Goal: Information Seeking & Learning: Learn about a topic

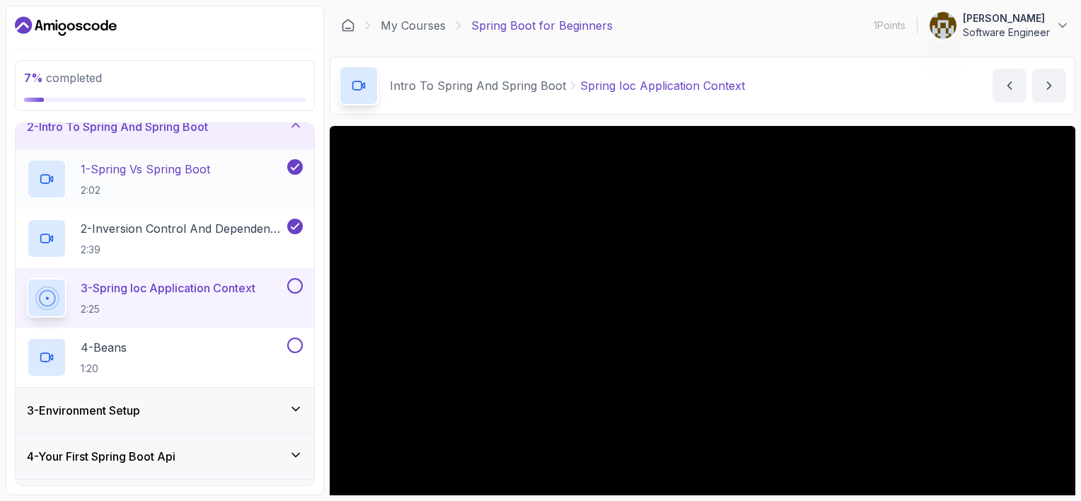
scroll to position [142, 0]
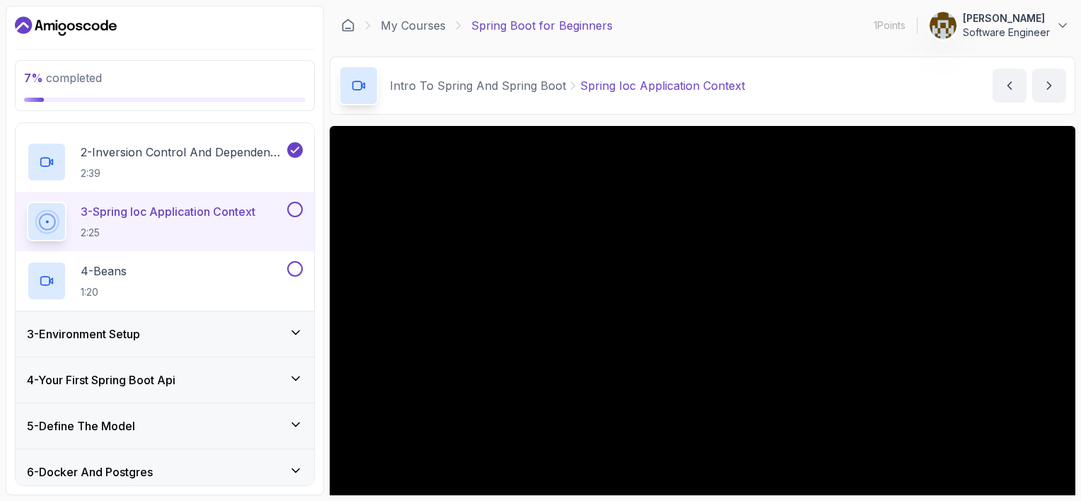
click at [159, 226] on p "2:25" at bounding box center [168, 233] width 175 height 14
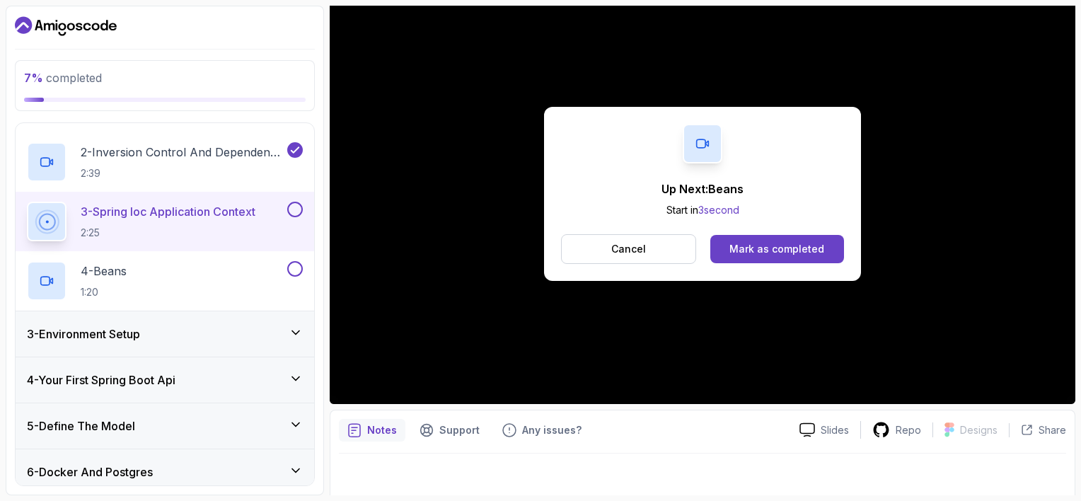
click at [299, 209] on button at bounding box center [295, 210] width 16 height 16
click at [798, 246] on div "Mark as completed" at bounding box center [777, 249] width 95 height 14
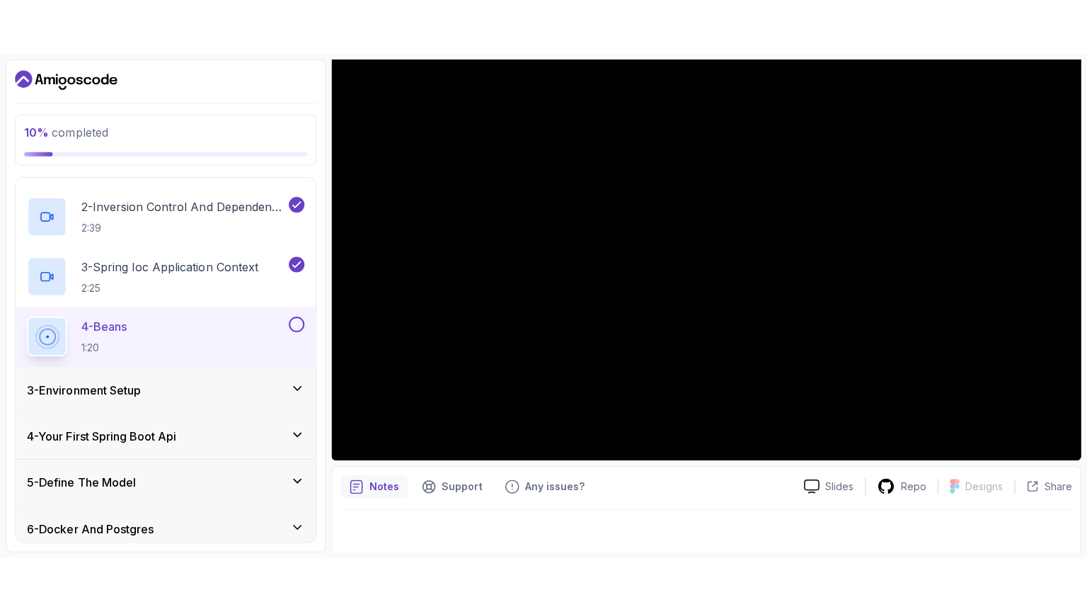
scroll to position [40, 0]
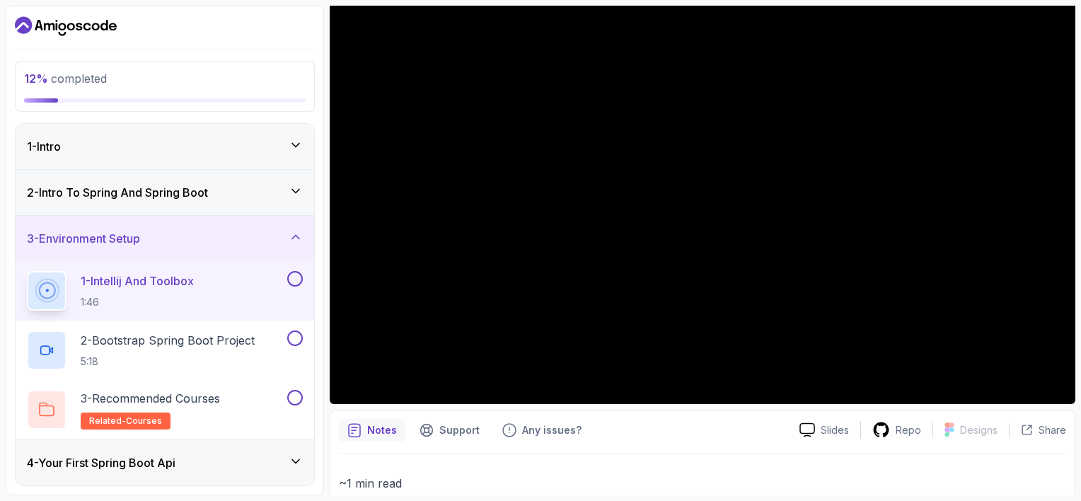
click at [301, 189] on icon at bounding box center [296, 191] width 14 height 14
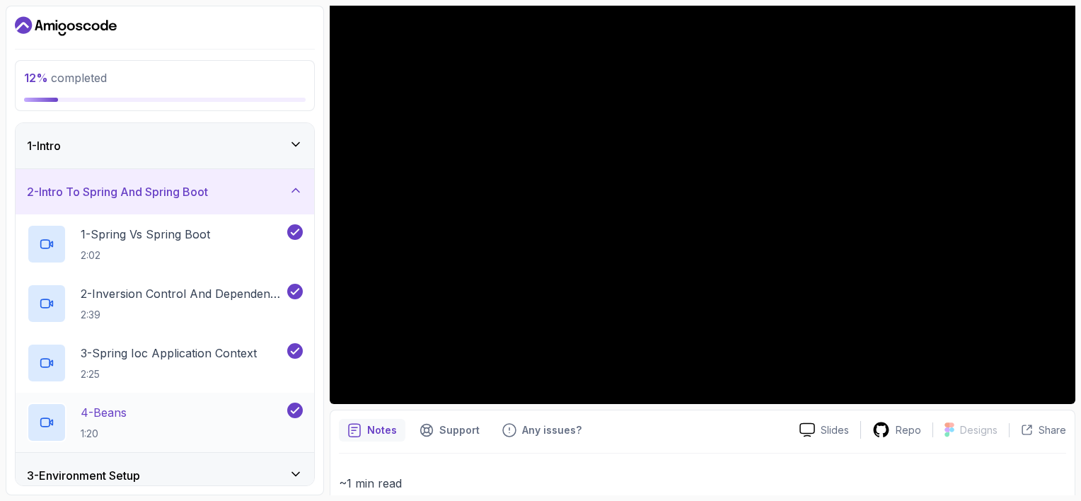
click at [226, 421] on div "4 - Beans 1:20" at bounding box center [156, 423] width 258 height 40
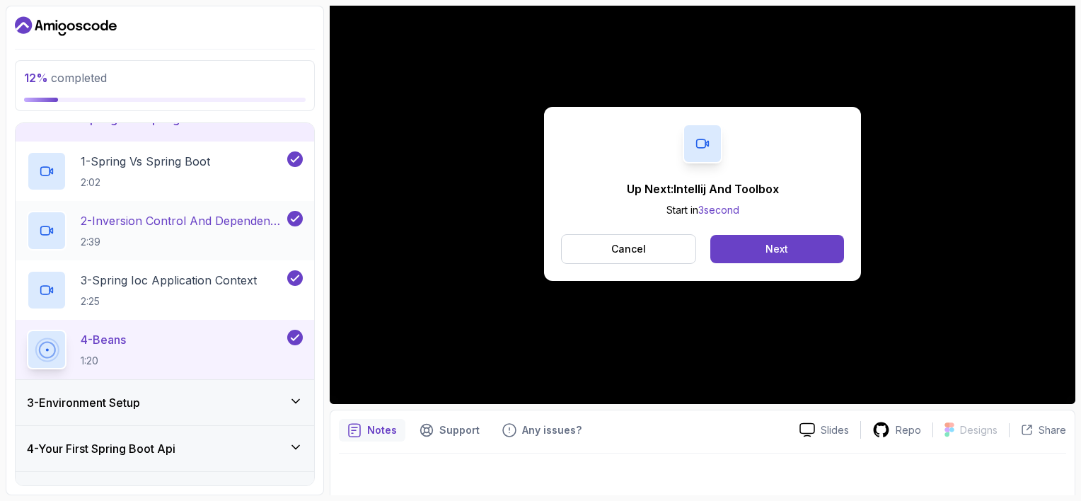
scroll to position [142, 0]
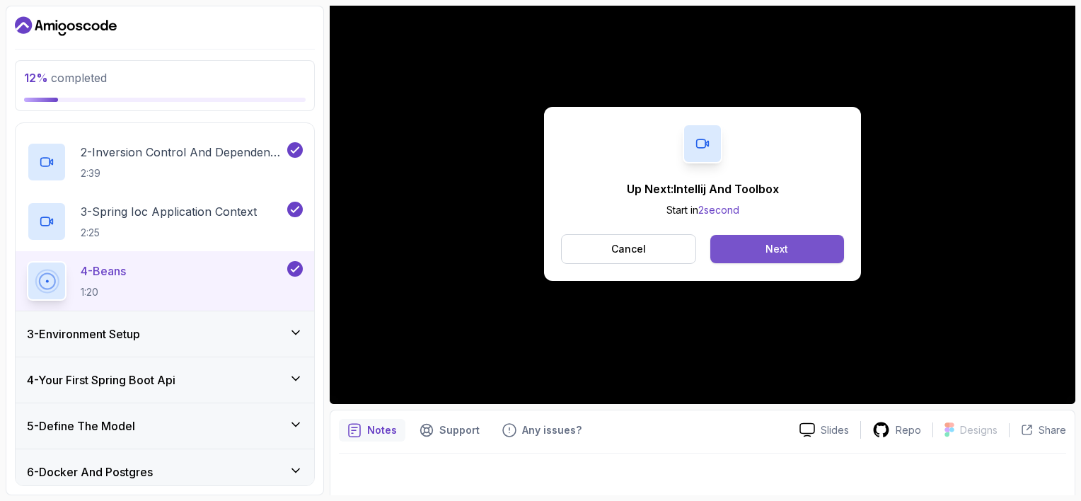
click at [762, 253] on button "Next" at bounding box center [778, 249] width 134 height 28
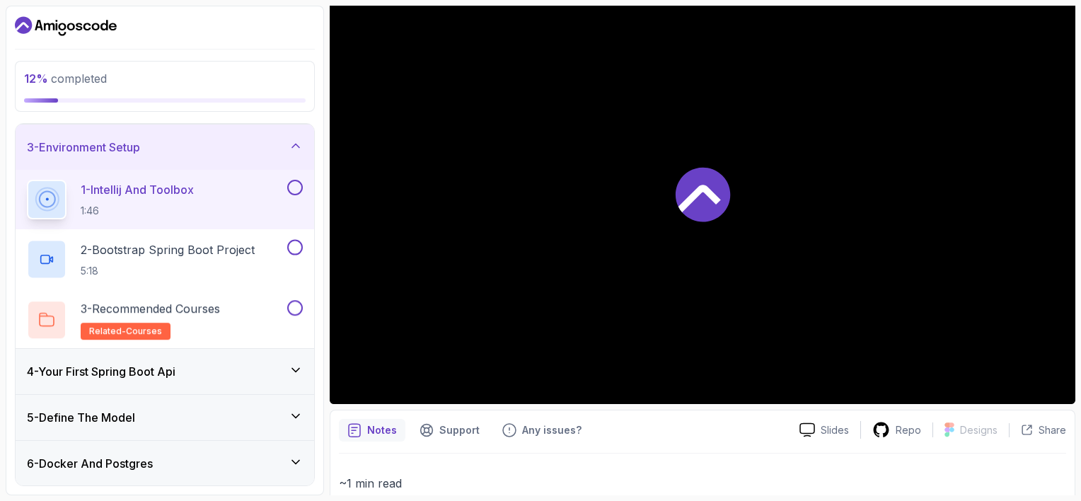
scroll to position [91, 0]
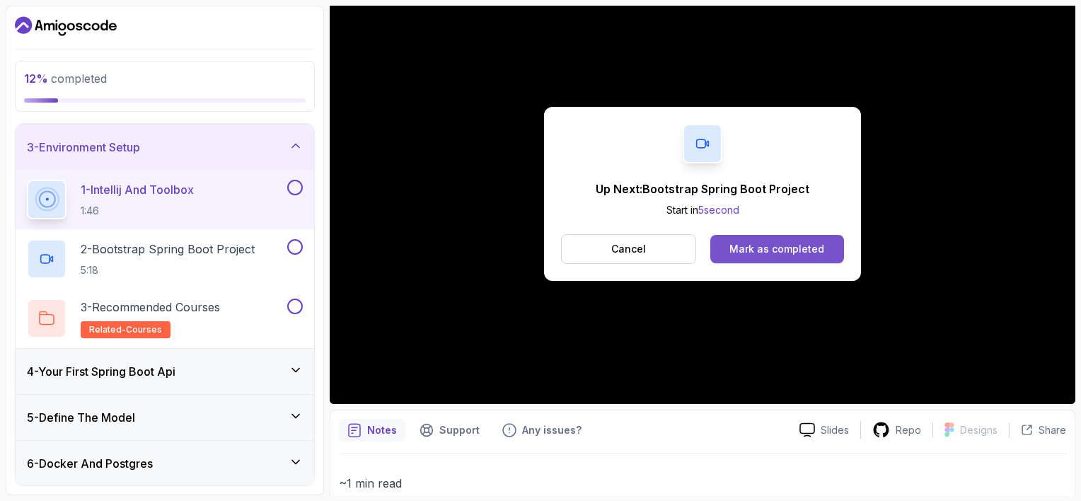
click at [753, 245] on div "Mark as completed" at bounding box center [777, 249] width 95 height 14
